Goal: Obtain resource: Download file/media

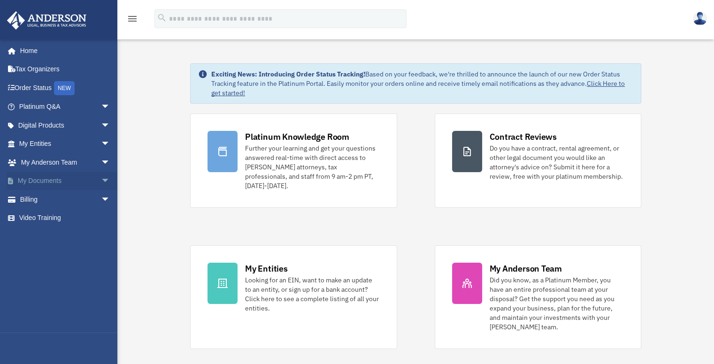
click at [101, 181] on span "arrow_drop_down" at bounding box center [110, 181] width 19 height 19
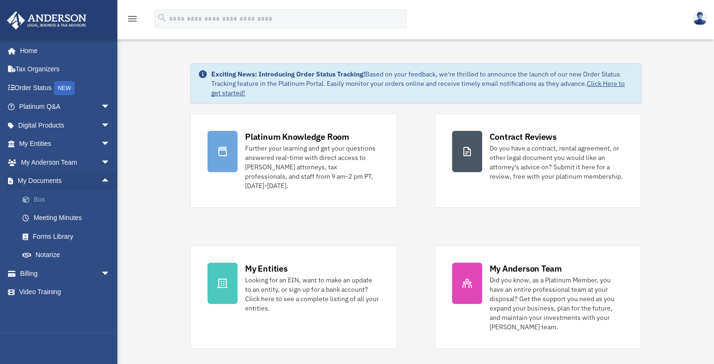
click at [56, 199] on link "Box" at bounding box center [68, 199] width 111 height 19
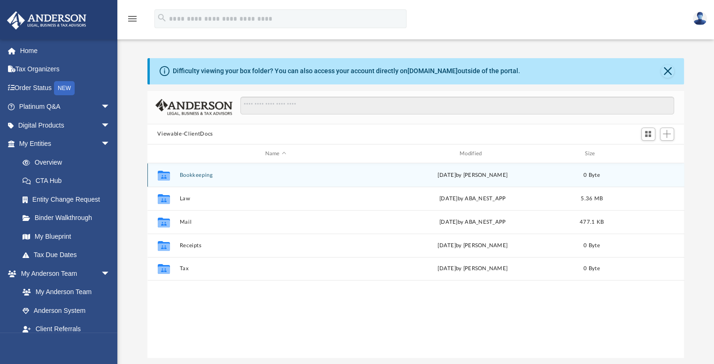
scroll to position [206, 530]
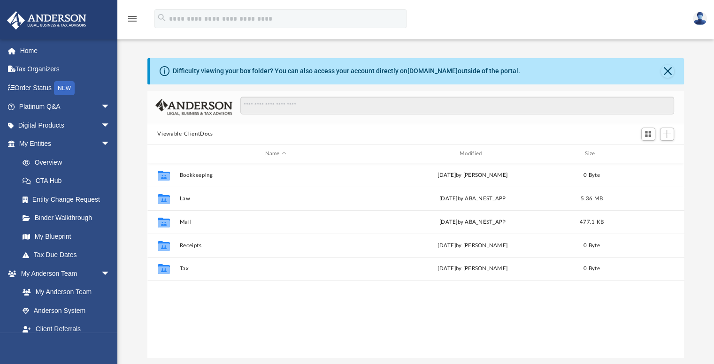
click at [193, 133] on button "Viewable-ClientDocs" at bounding box center [184, 134] width 55 height 8
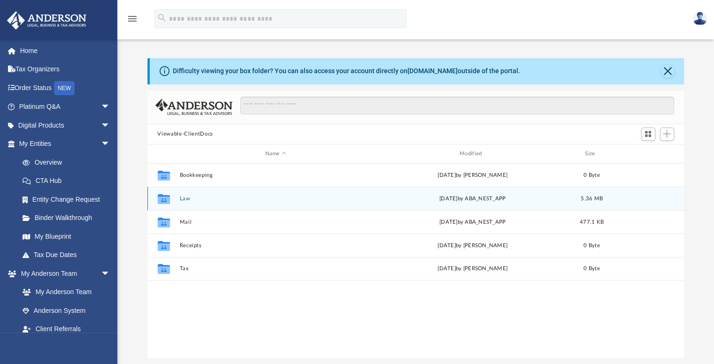
click at [174, 199] on div "Collaborated Folder" at bounding box center [163, 199] width 23 height 15
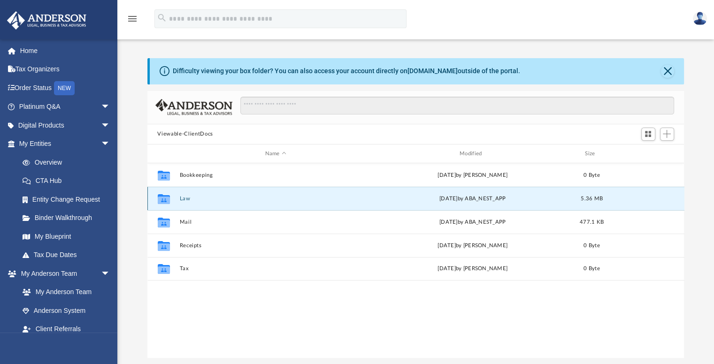
click at [165, 200] on icon "grid" at bounding box center [163, 201] width 12 height 8
click at [186, 196] on button "Law" at bounding box center [275, 199] width 193 height 6
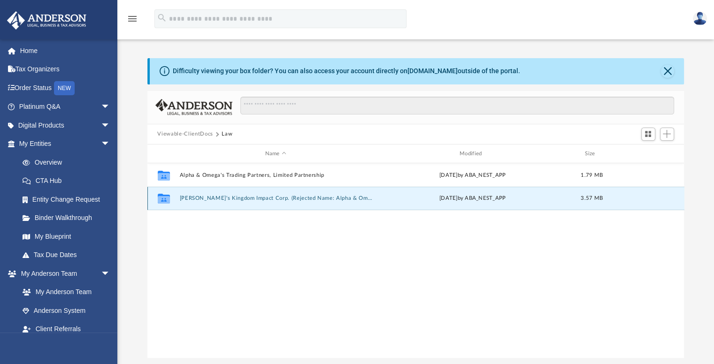
click at [357, 200] on button "[PERSON_NAME]'s Kingdom Impact Corp. (Rejected Name: Alpha & Omega Legacies Cor…" at bounding box center [275, 199] width 193 height 6
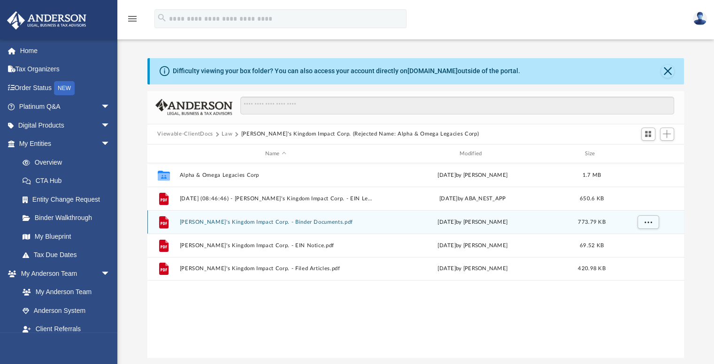
click at [302, 221] on button "[PERSON_NAME]'s Kingdom Impact Corp. - Binder Documents.pdf" at bounding box center [275, 222] width 193 height 6
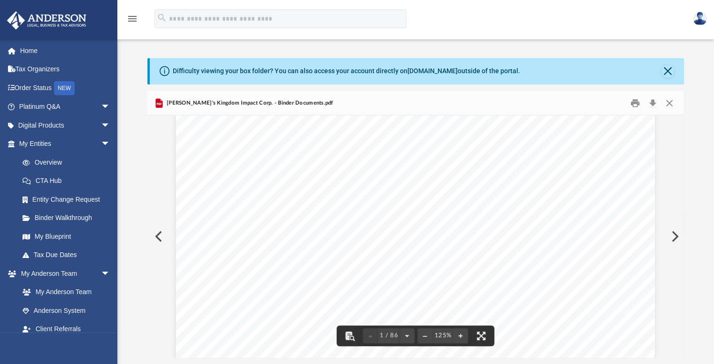
scroll to position [344, 0]
click at [675, 237] on button "Preview" at bounding box center [674, 237] width 21 height 26
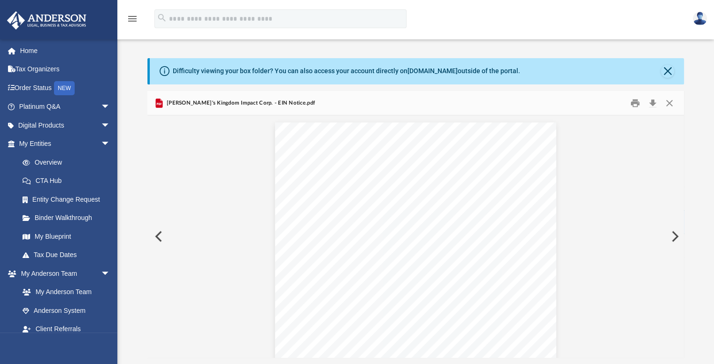
click at [149, 231] on button "Preview" at bounding box center [157, 237] width 21 height 26
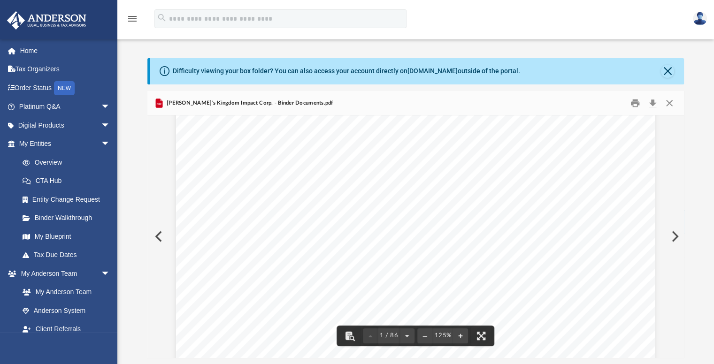
scroll to position [156, 0]
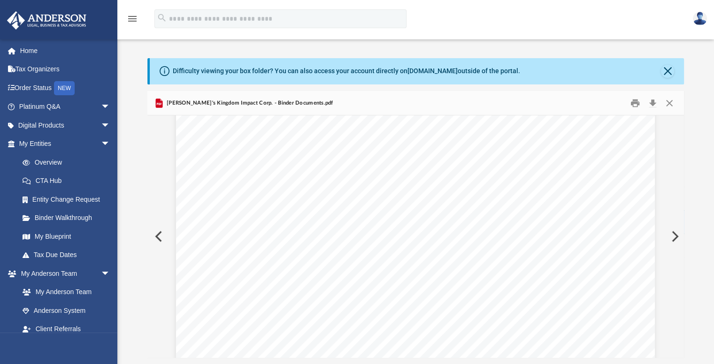
click at [676, 242] on button "Preview" at bounding box center [674, 237] width 21 height 26
click at [153, 231] on button "Preview" at bounding box center [157, 237] width 21 height 26
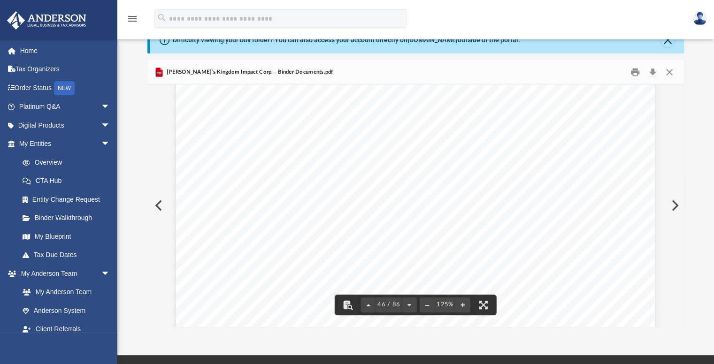
scroll to position [28774, 0]
click at [667, 72] on button "Close" at bounding box center [669, 72] width 17 height 15
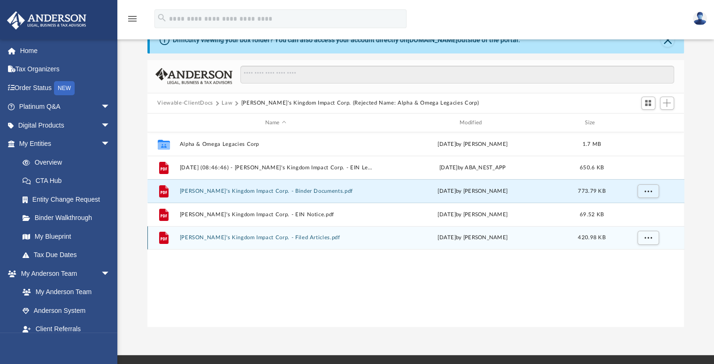
click at [266, 242] on div "File [PERSON_NAME]'s Kingdom Impact Corp. - Filed Articles.pdf [DATE] by [PERSO…" at bounding box center [415, 237] width 537 height 23
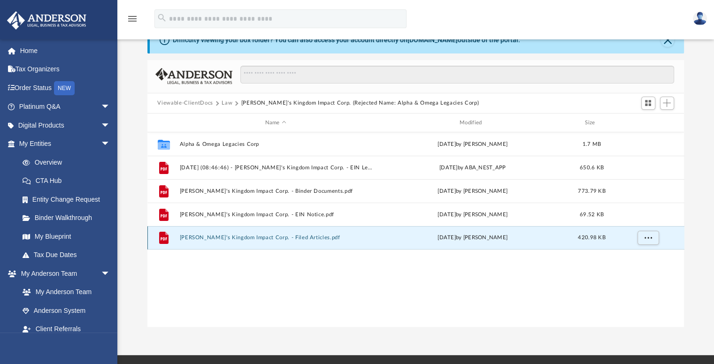
click at [225, 240] on button "[PERSON_NAME]'s Kingdom Impact Corp. - Filed Articles.pdf" at bounding box center [275, 238] width 193 height 6
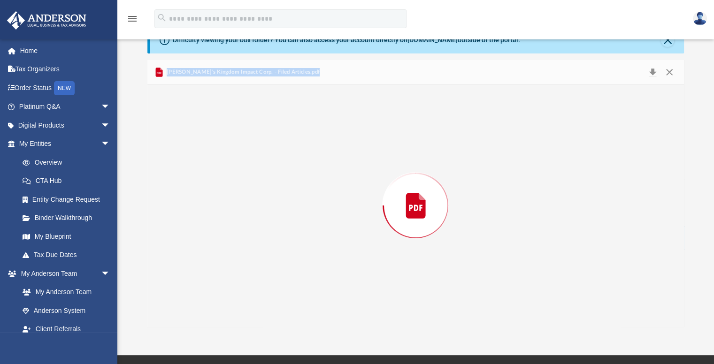
click at [225, 240] on div "Preview" at bounding box center [415, 206] width 537 height 242
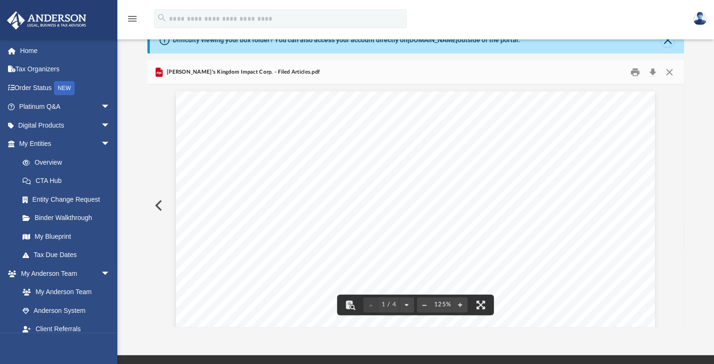
drag, startPoint x: 405, startPoint y: 130, endPoint x: 409, endPoint y: 120, distance: 11.0
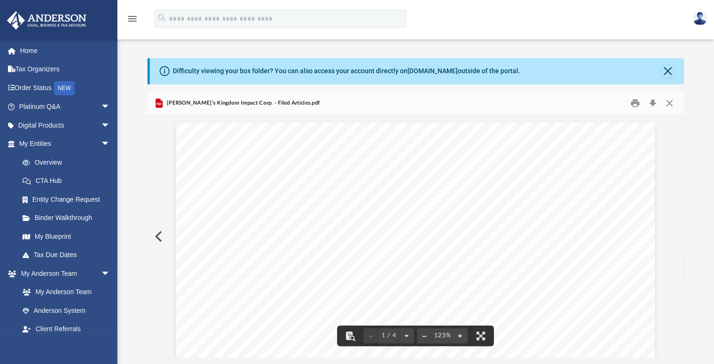
scroll to position [0, 0]
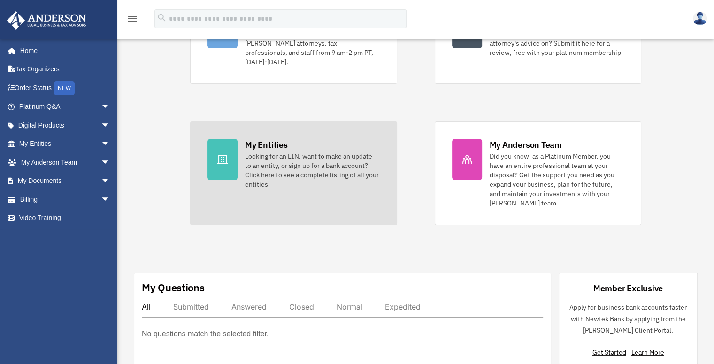
scroll to position [125, 0]
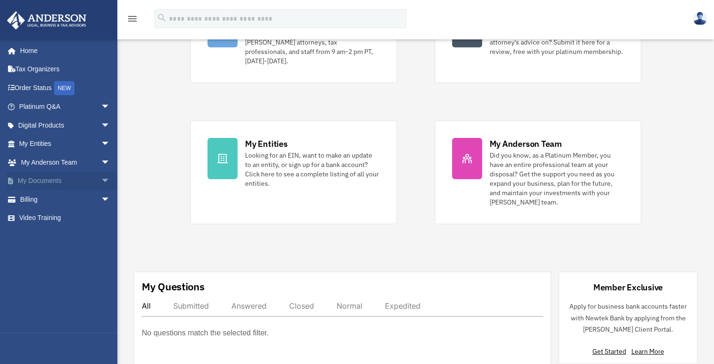
click at [101, 180] on span "arrow_drop_down" at bounding box center [110, 181] width 19 height 19
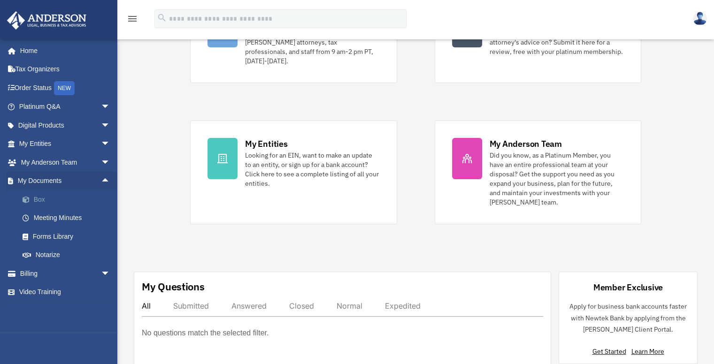
click at [39, 197] on link "Box" at bounding box center [68, 199] width 111 height 19
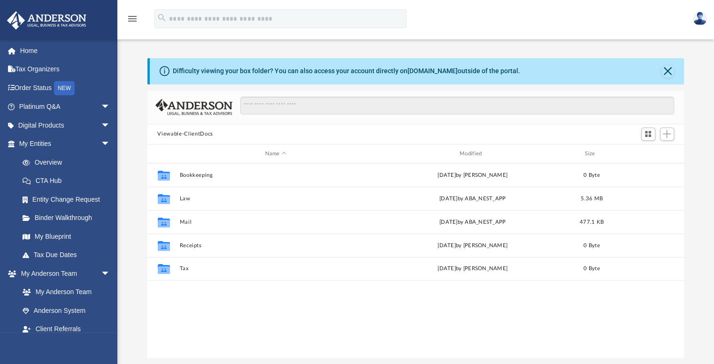
scroll to position [206, 530]
